Goal: Find specific page/section: Find specific page/section

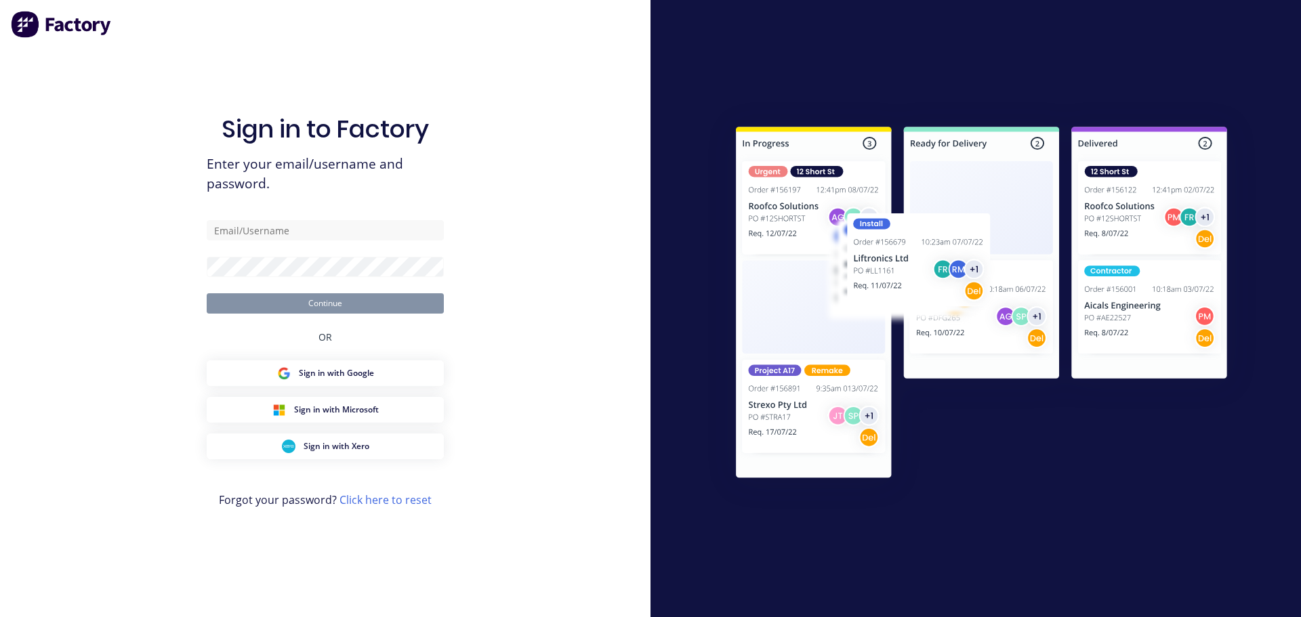
type input "[PERSON_NAME][EMAIL_ADDRESS][DOMAIN_NAME]"
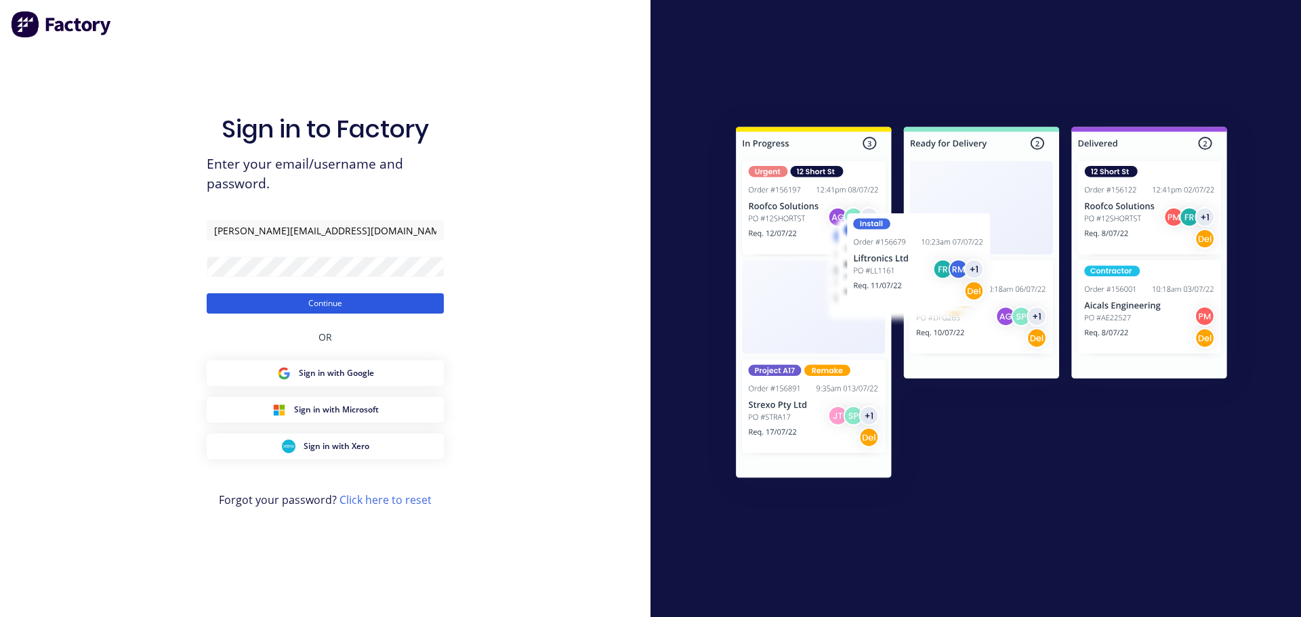
click at [302, 306] on button "Continue" at bounding box center [325, 303] width 237 height 20
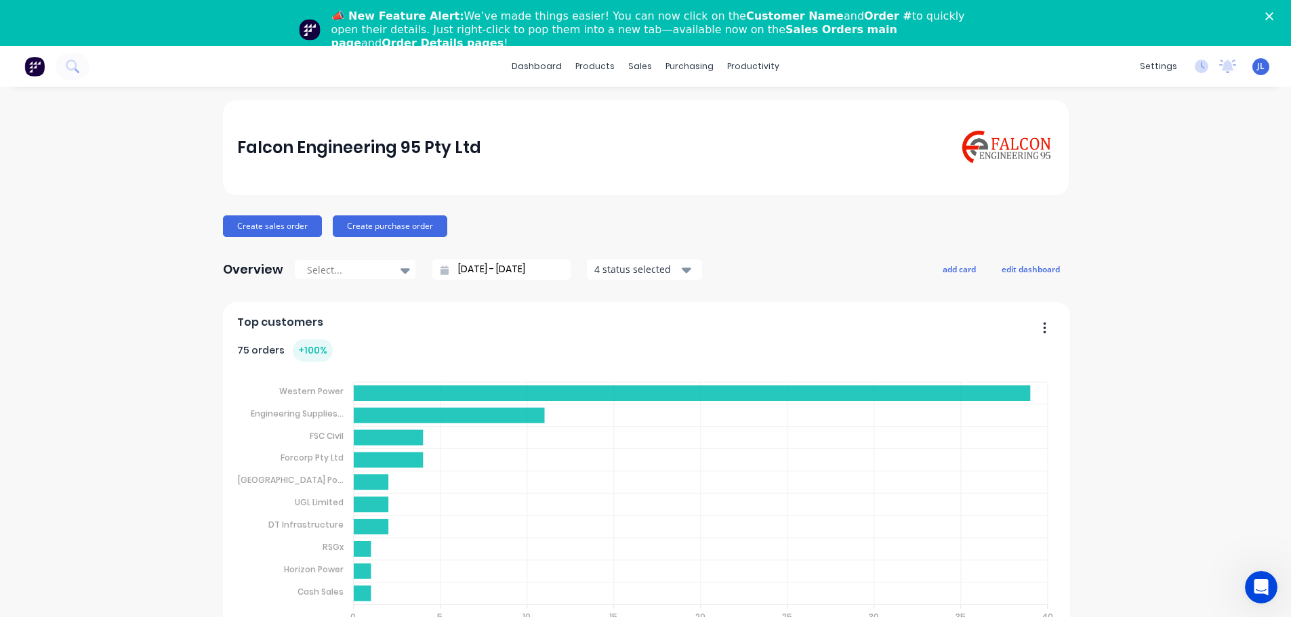
click at [1273, 14] on polygon "Close" at bounding box center [1269, 16] width 8 height 8
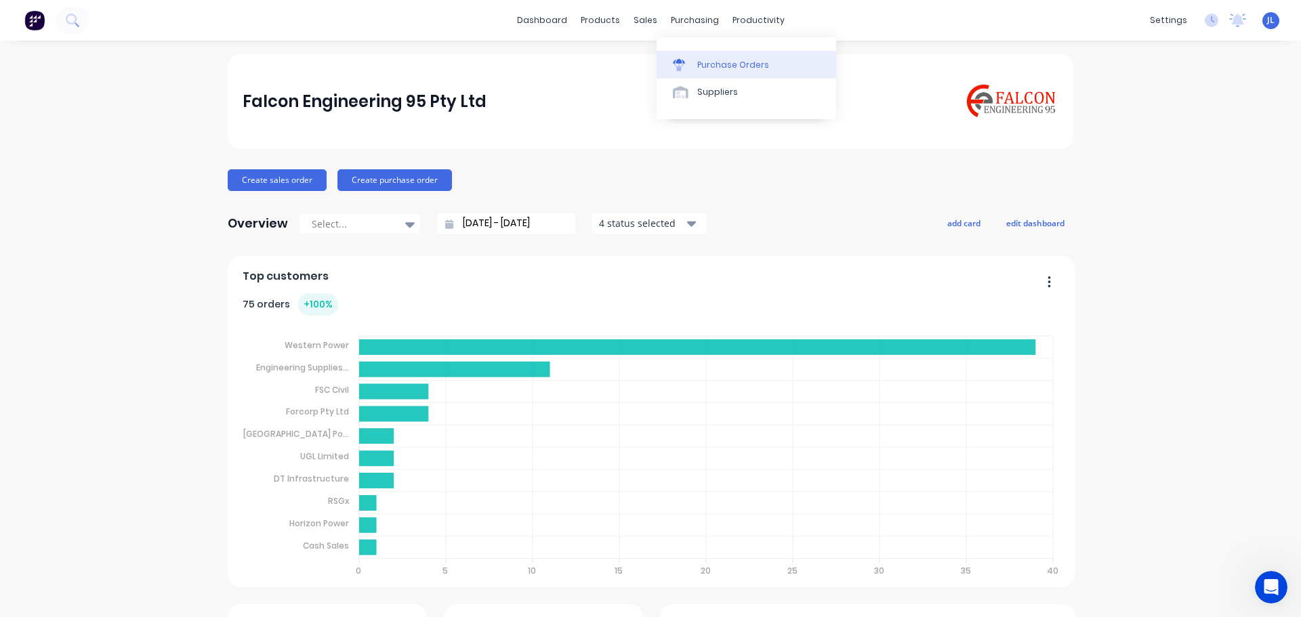
click at [706, 63] on div "Purchase Orders" at bounding box center [733, 65] width 72 height 12
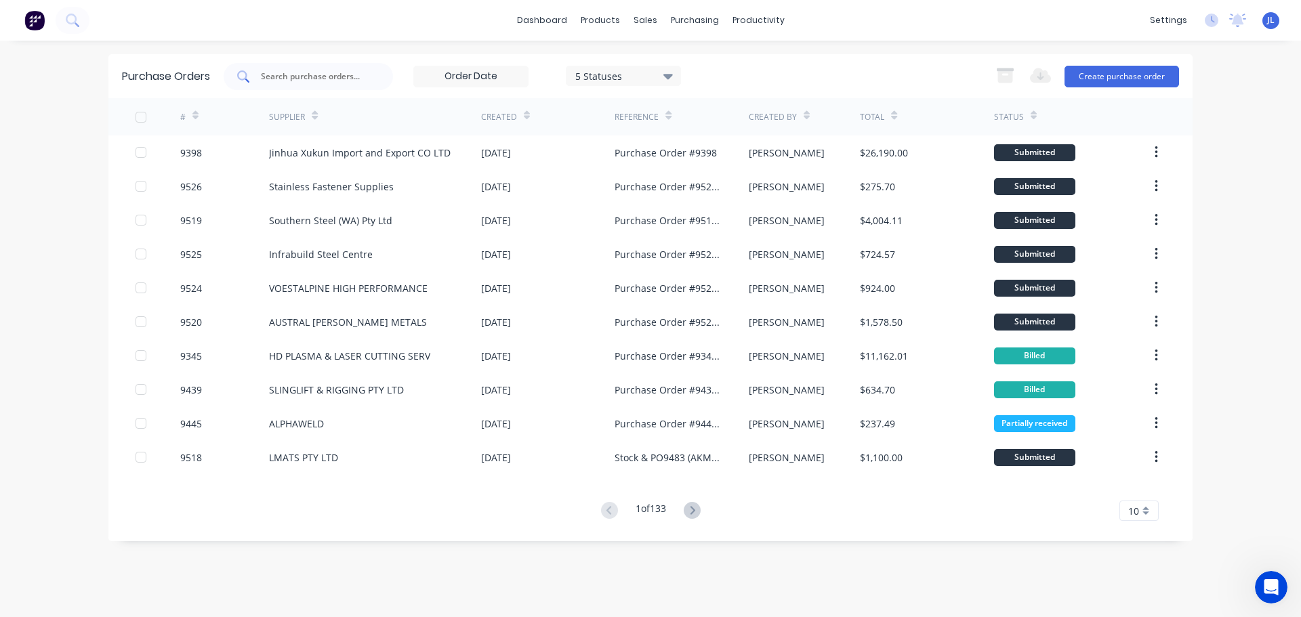
click at [304, 78] on input "text" at bounding box center [316, 77] width 113 height 14
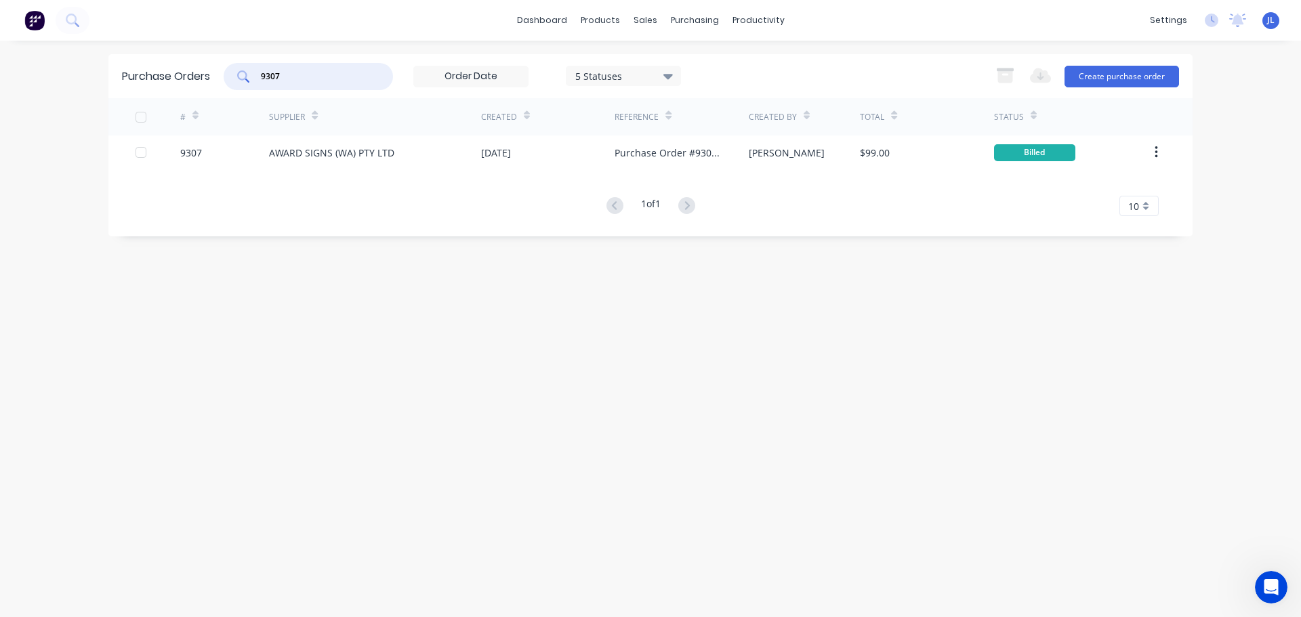
type input "9307"
click at [644, 19] on div "sales" at bounding box center [645, 20] width 37 height 20
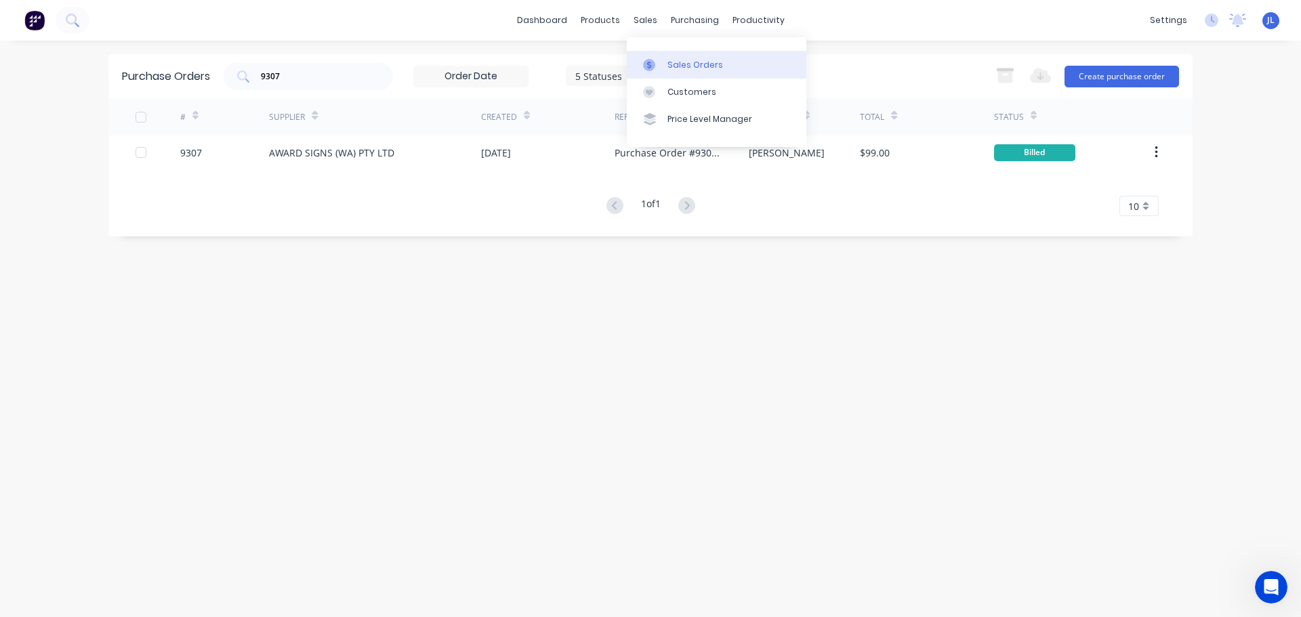
click at [666, 67] on link "Sales Orders" at bounding box center [717, 64] width 180 height 27
